Goal: Navigation & Orientation: Find specific page/section

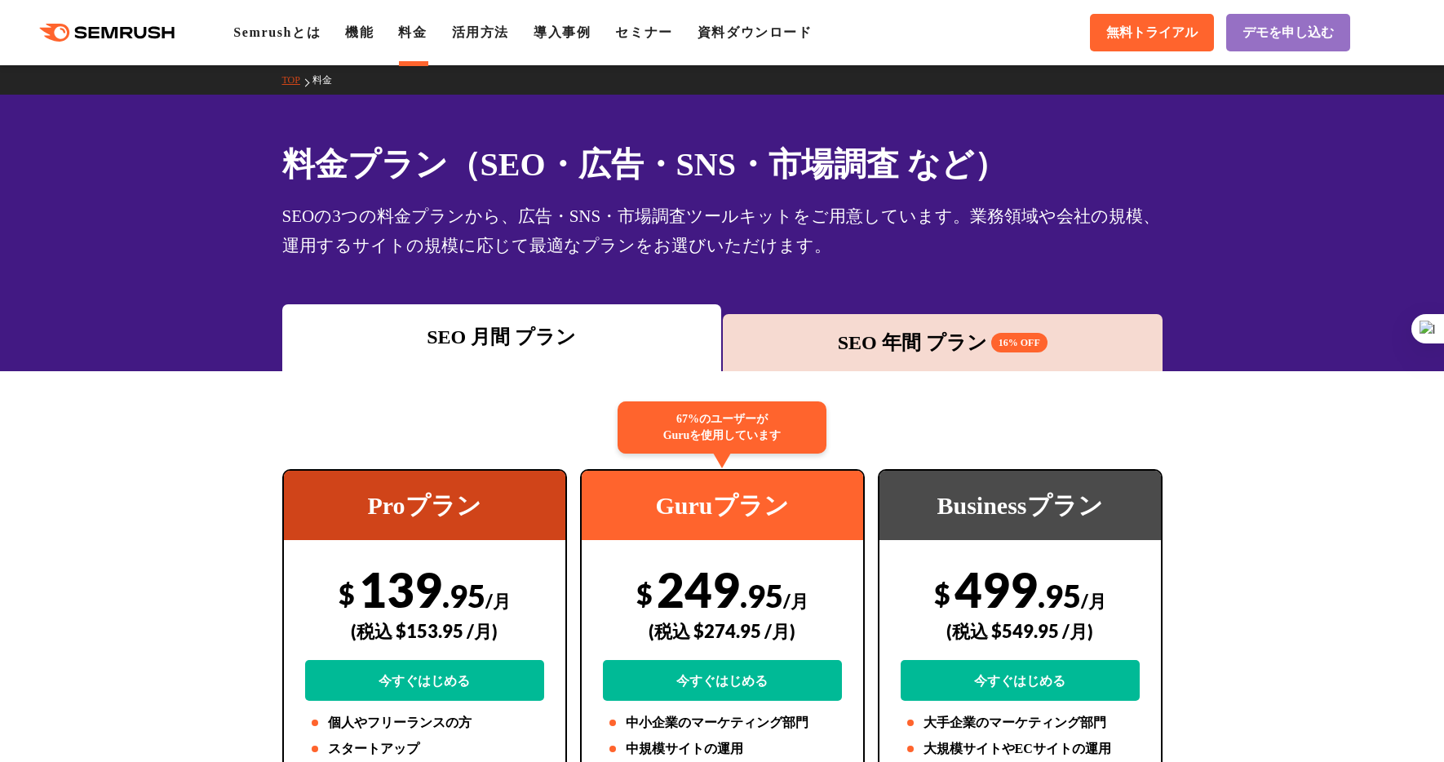
scroll to position [11, 0]
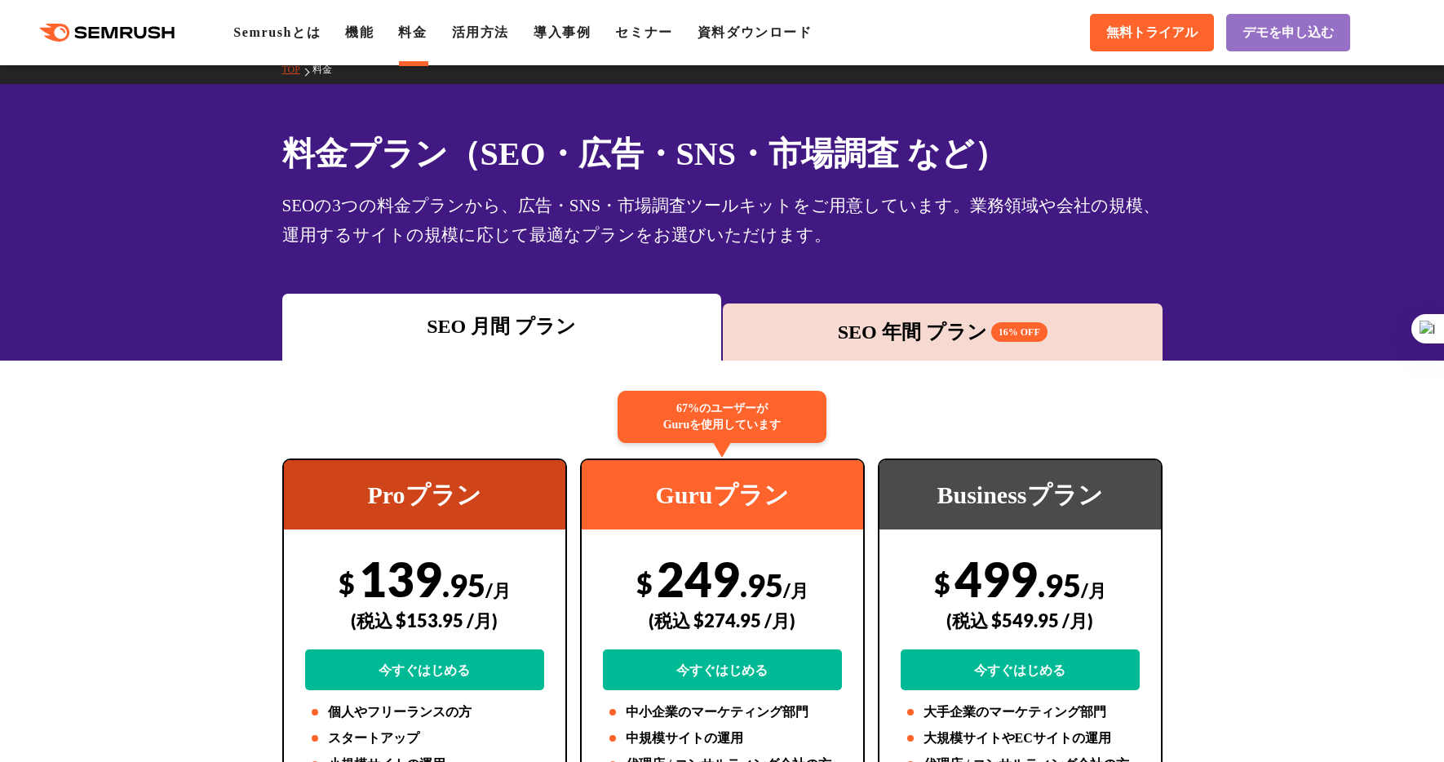
click at [295, 43] on div ".cls {fill: #FF642D;} .cls {fill: #FF642D;} Semrushとは 機能 料金 活用方法 導入事例 セミナー 資料ダウ…" at bounding box center [722, 32] width 1444 height 49
click at [281, 32] on link "Semrushとは" at bounding box center [276, 32] width 87 height 14
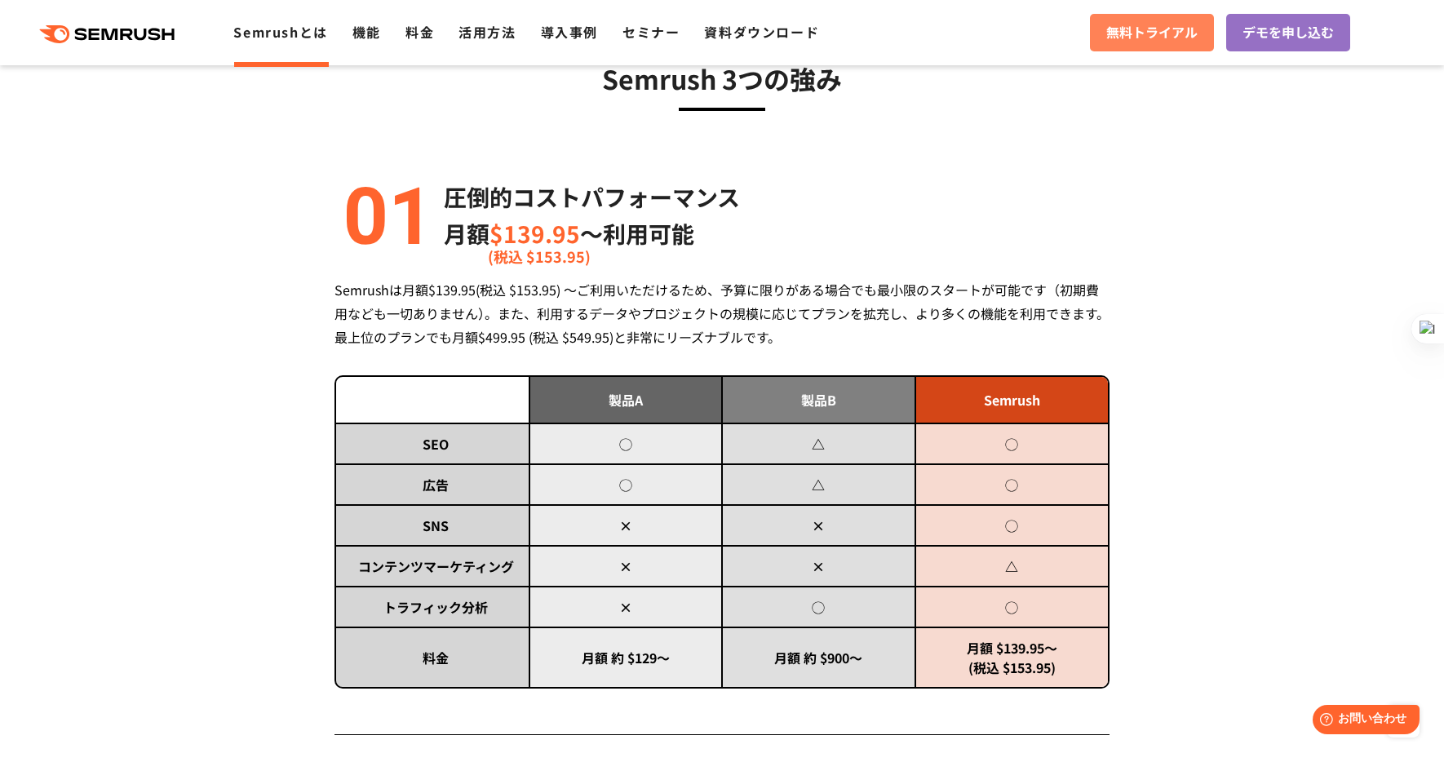
click at [1128, 46] on link "無料トライアル" at bounding box center [1152, 33] width 124 height 38
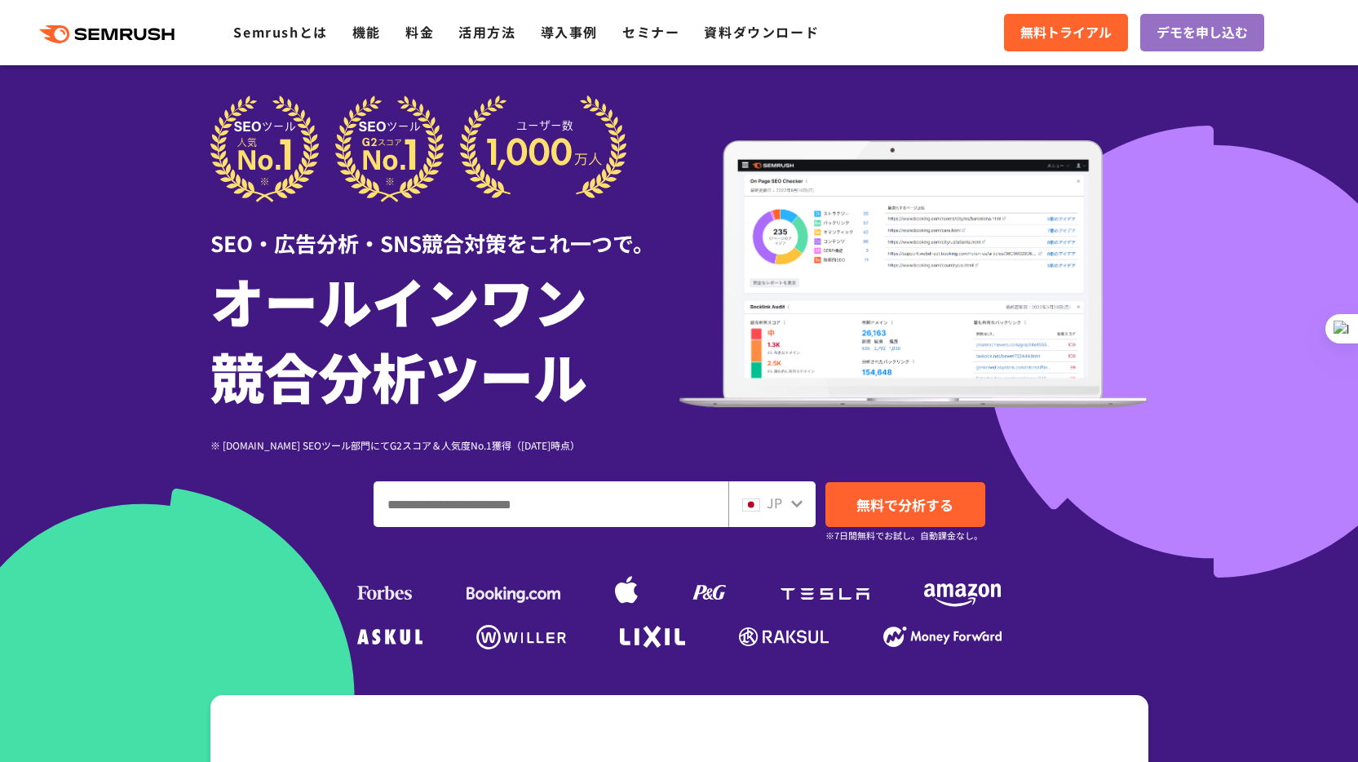
scroll to position [21, 0]
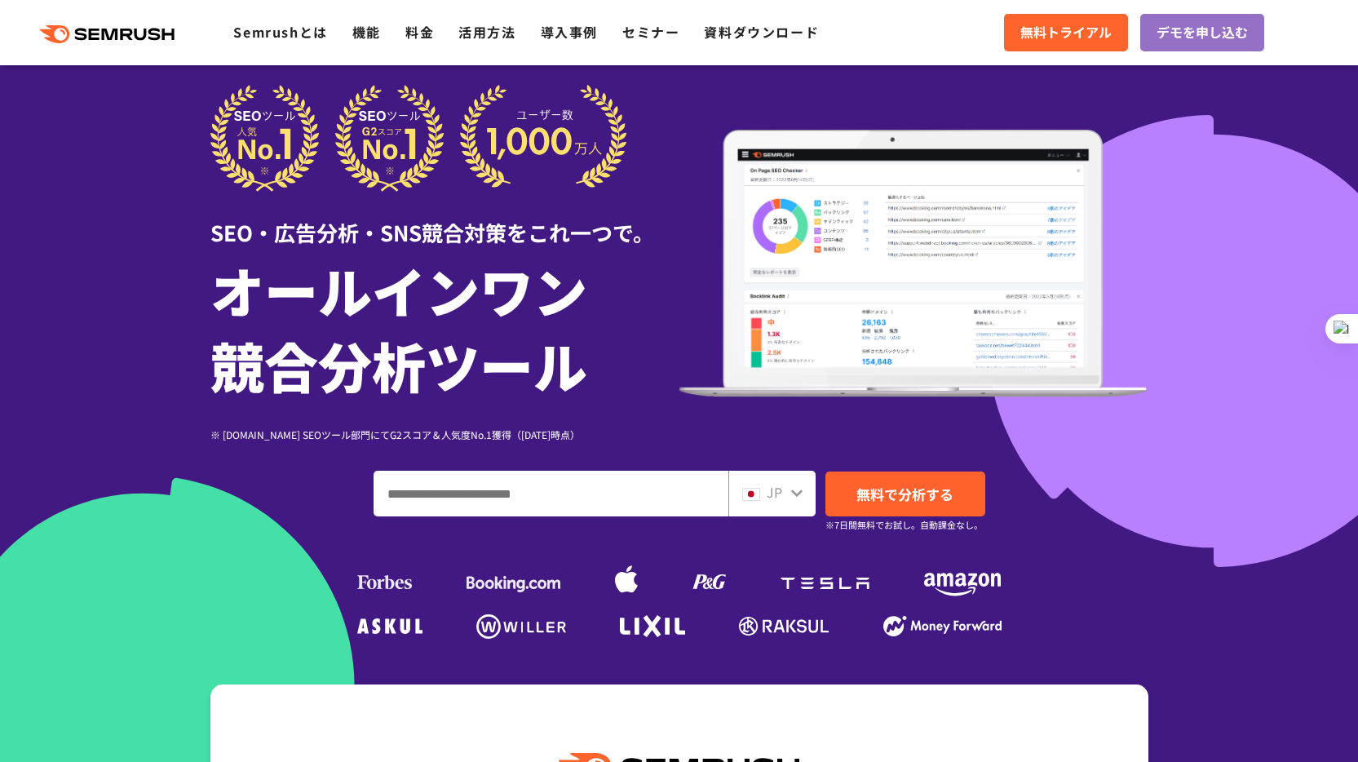
click at [407, 484] on input "ドメイン、キーワードまたはURLを入力してください" at bounding box center [550, 494] width 353 height 44
paste input "**********"
type input "**********"
click at [924, 484] on span "無料で分析する" at bounding box center [905, 494] width 97 height 20
click at [422, 31] on link "料金" at bounding box center [419, 32] width 29 height 20
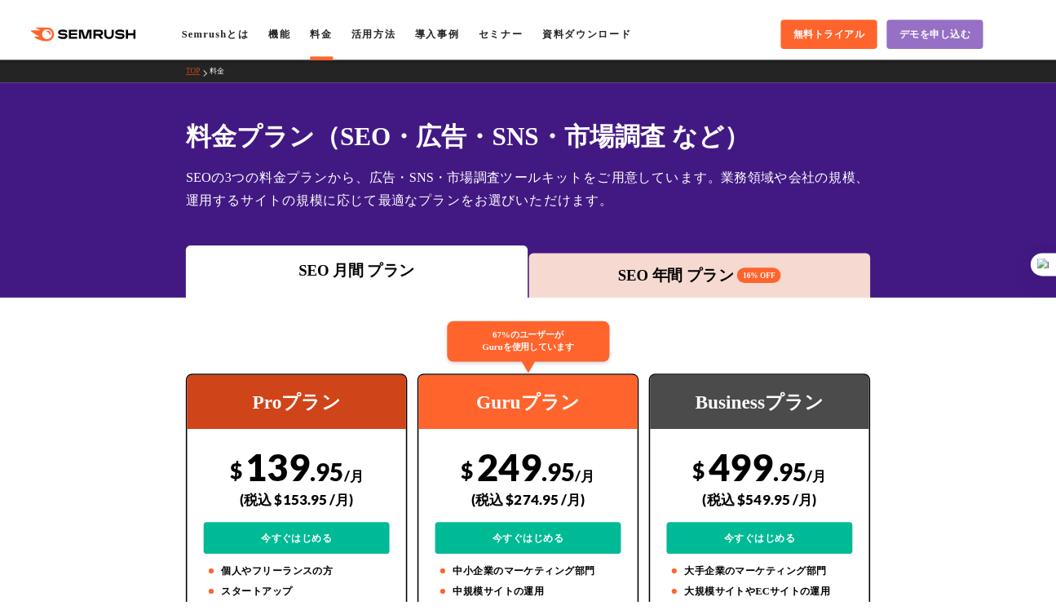
scroll to position [31, 0]
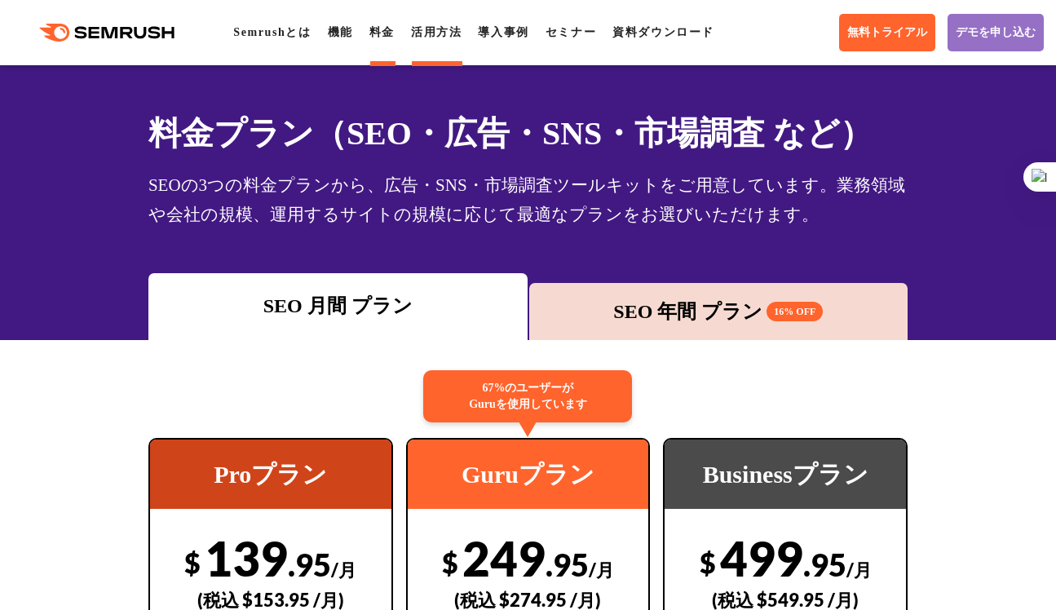
click at [450, 36] on link "活用方法" at bounding box center [436, 32] width 51 height 12
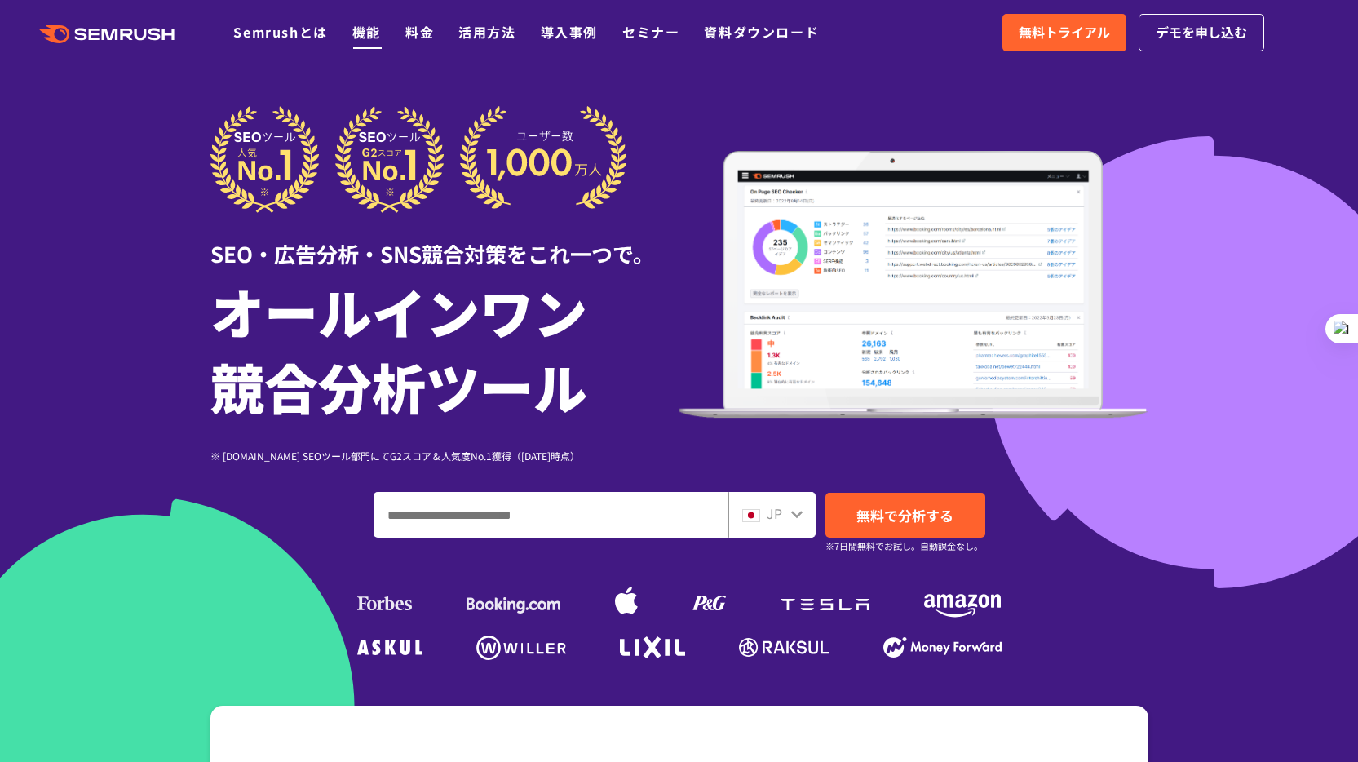
click at [371, 39] on link "機能" at bounding box center [366, 32] width 29 height 20
